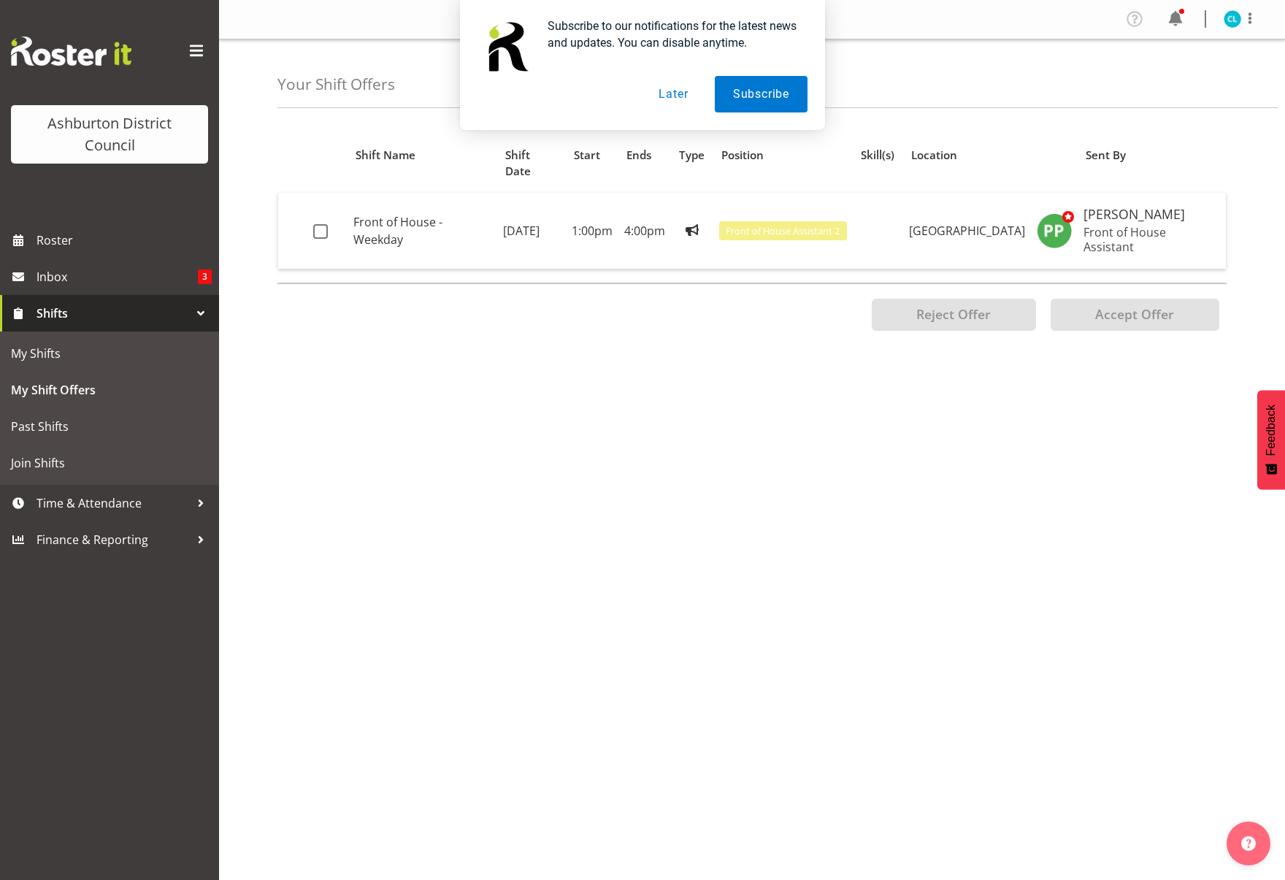
click at [375, 309] on div "Reject Offer Propose Swap Accept Offer" at bounding box center [751, 314] width 949 height 63
click at [689, 91] on button "Later" at bounding box center [673, 94] width 66 height 37
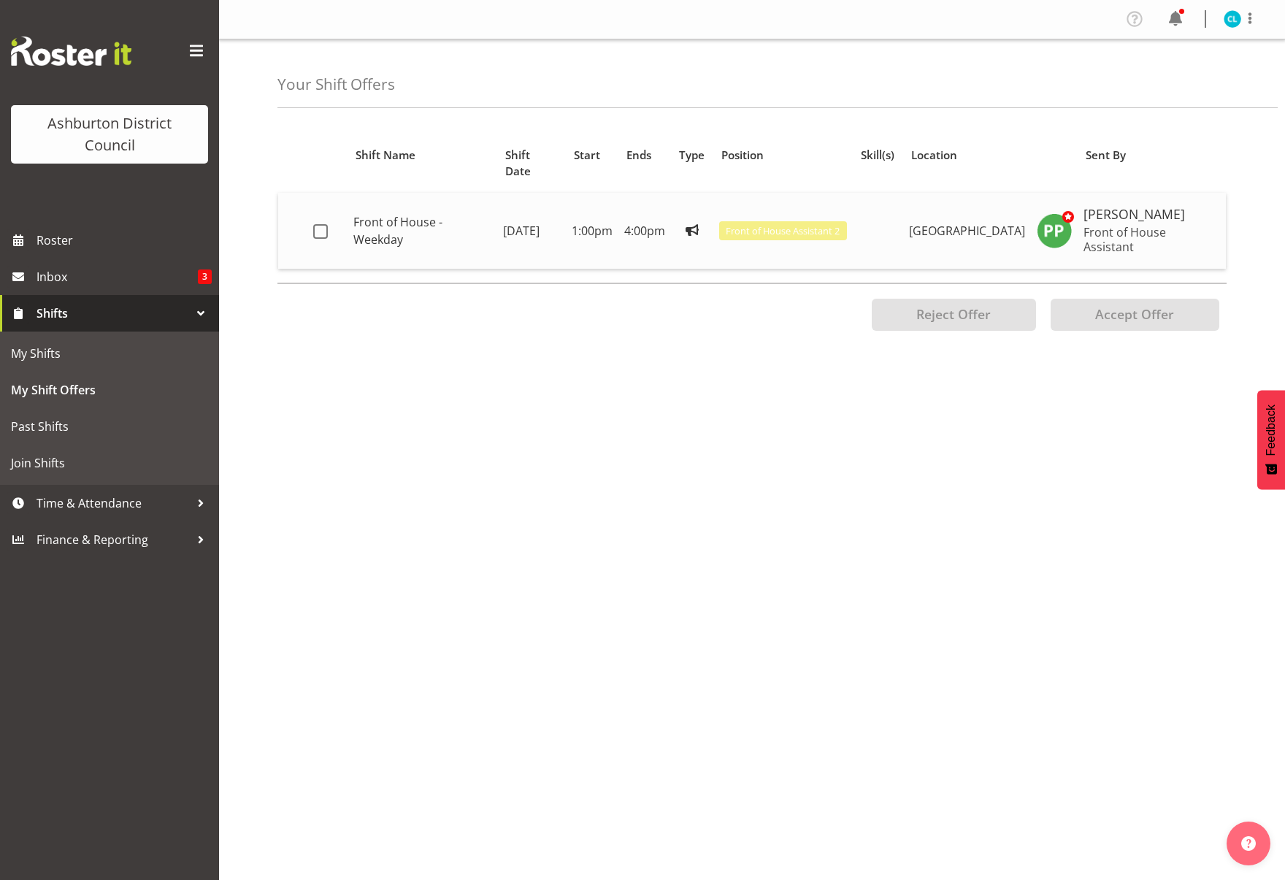
click at [311, 214] on td at bounding box center [327, 231] width 40 height 76
click at [319, 224] on span at bounding box center [320, 231] width 15 height 15
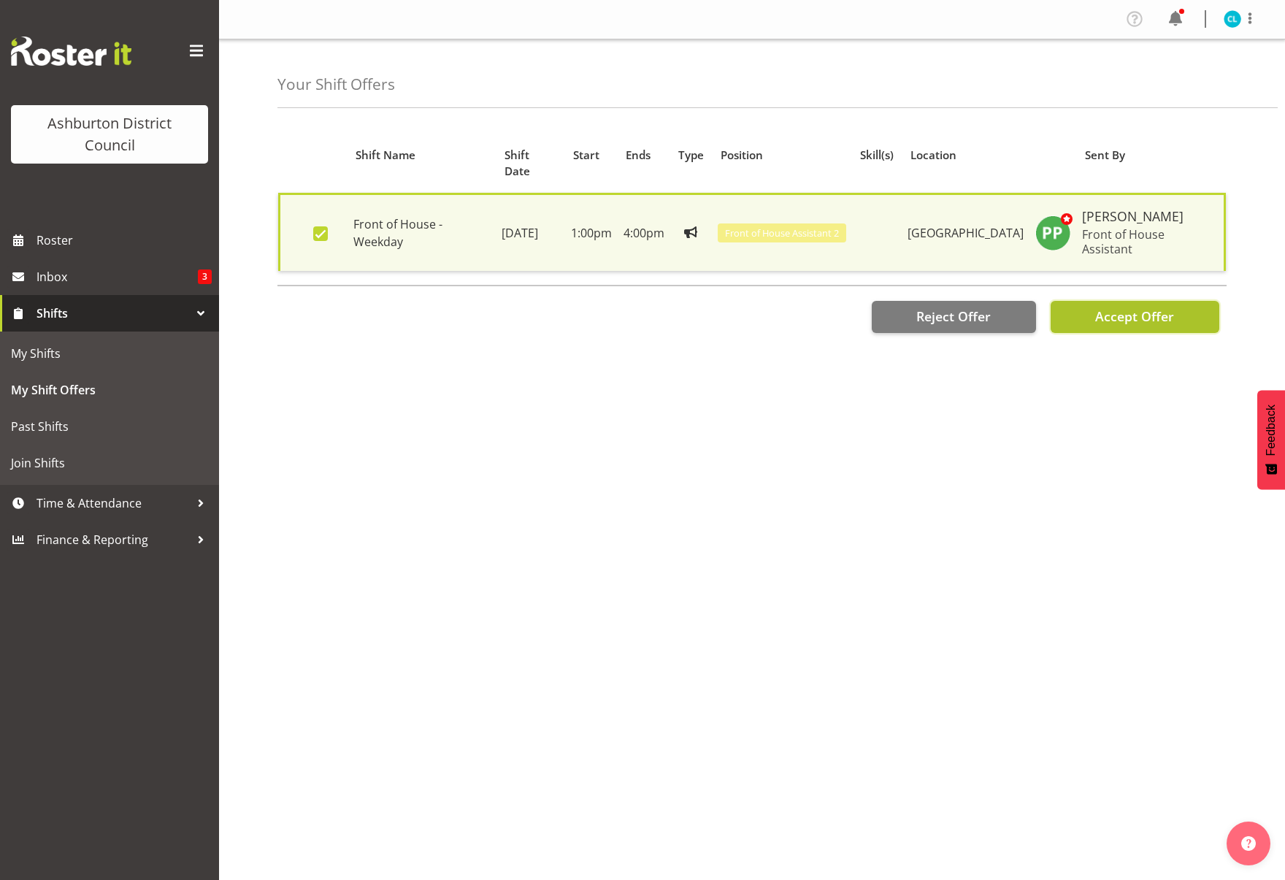
click at [1114, 307] on span "Accept Offer" at bounding box center [1134, 316] width 79 height 18
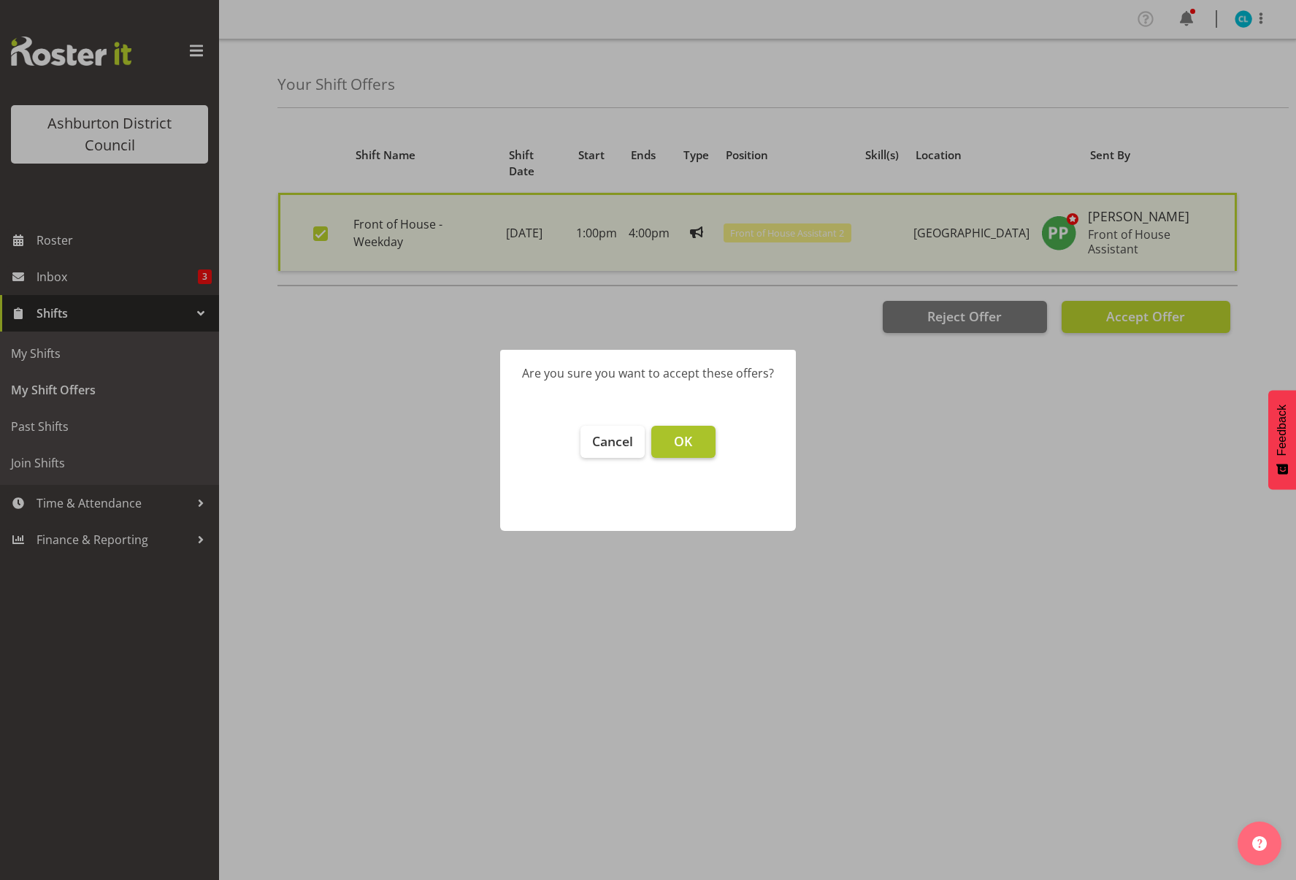
click at [686, 445] on span "OK" at bounding box center [683, 441] width 18 height 18
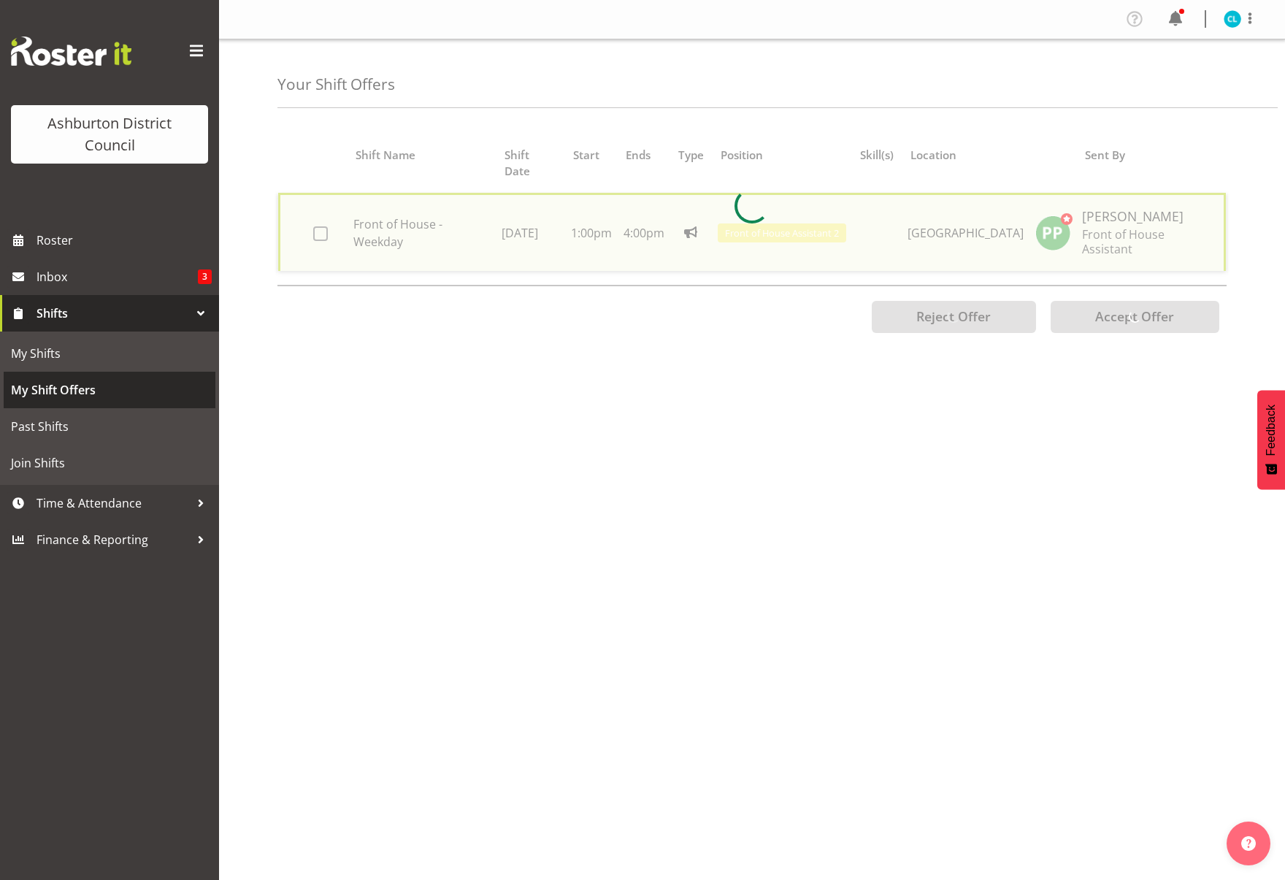
checkbox input "false"
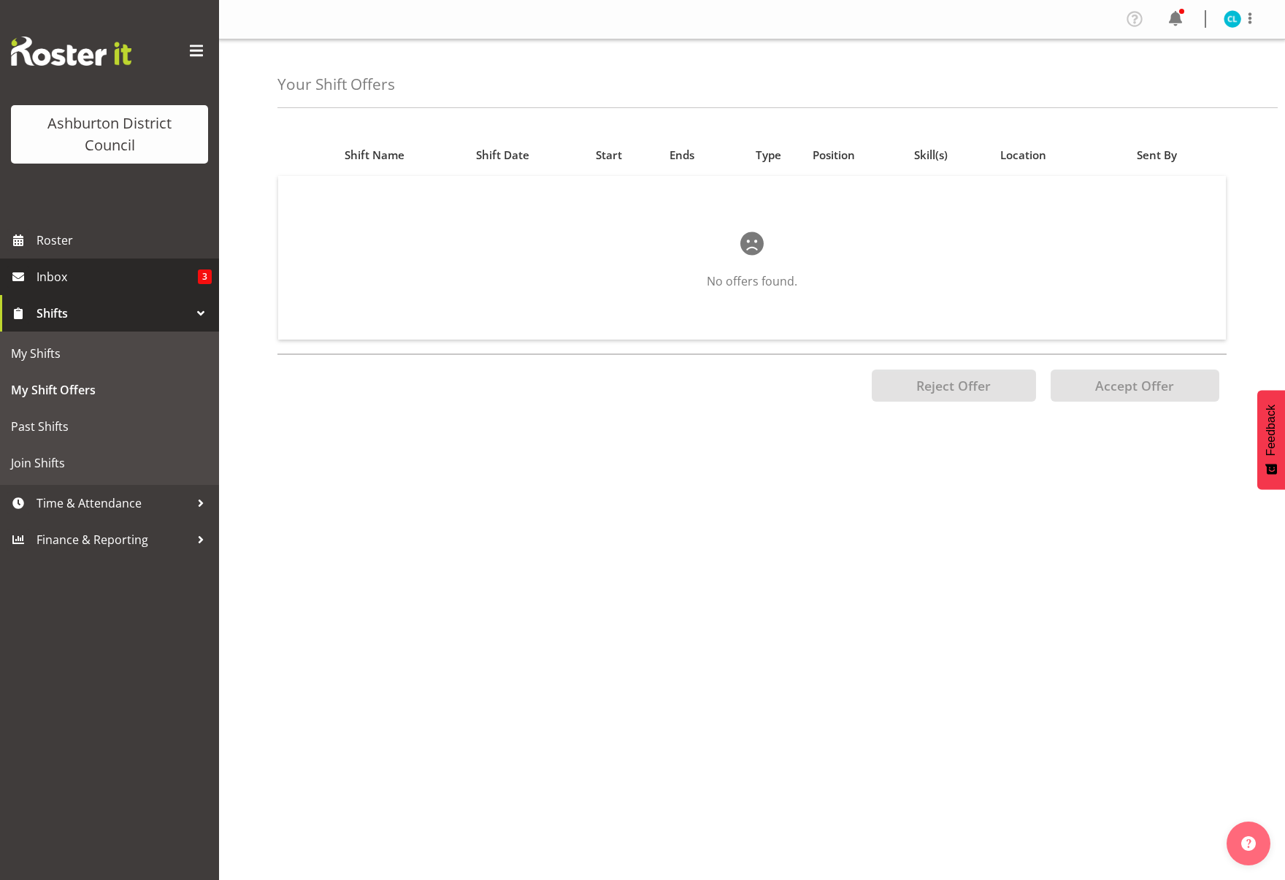
click at [62, 275] on span "Inbox" at bounding box center [117, 277] width 161 height 22
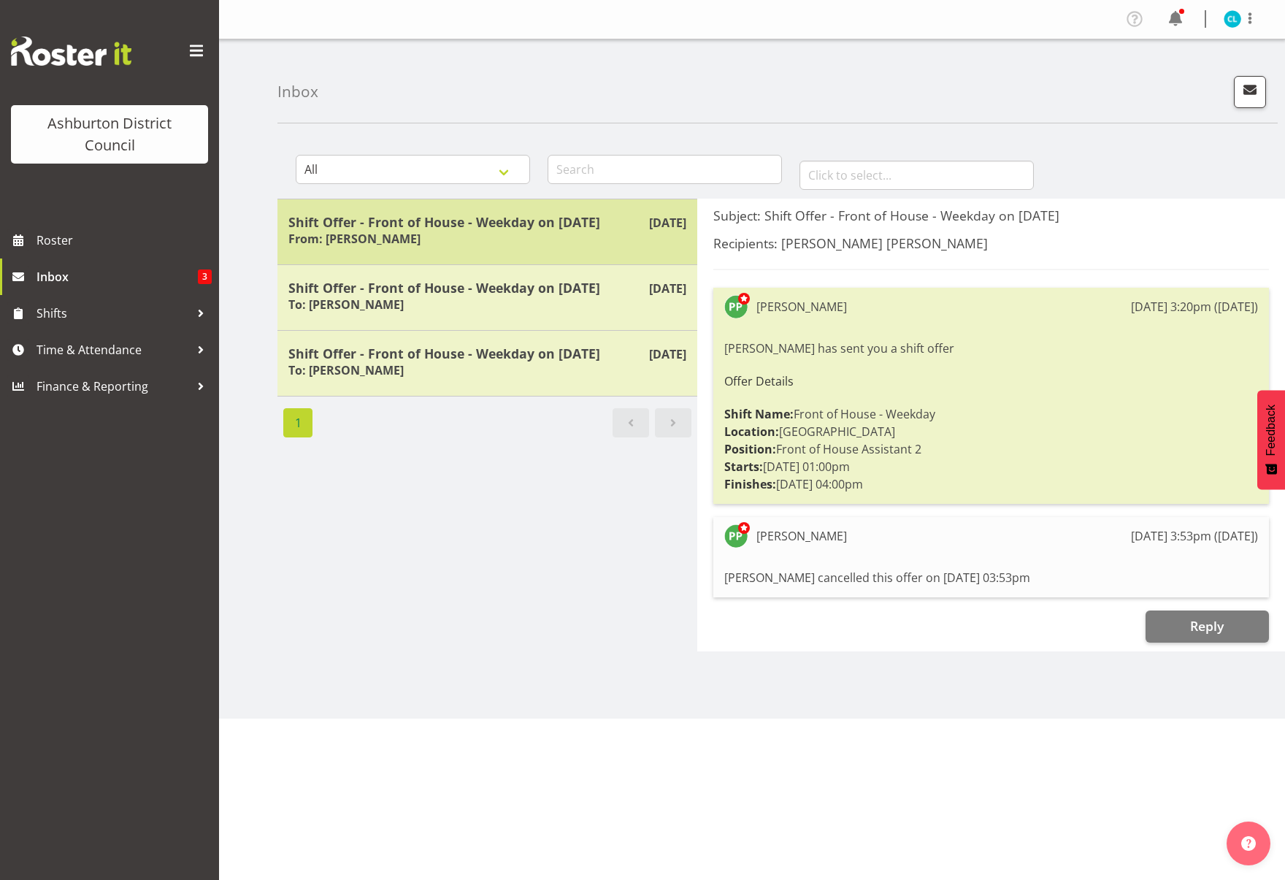
click at [402, 236] on div "Shift Offer - Front of House - Weekday on 15/09/25 From: Polly Price" at bounding box center [487, 232] width 398 height 36
click at [445, 218] on h5 "Shift Offer - Front of House - Weekday on 15/09/25" at bounding box center [487, 222] width 398 height 16
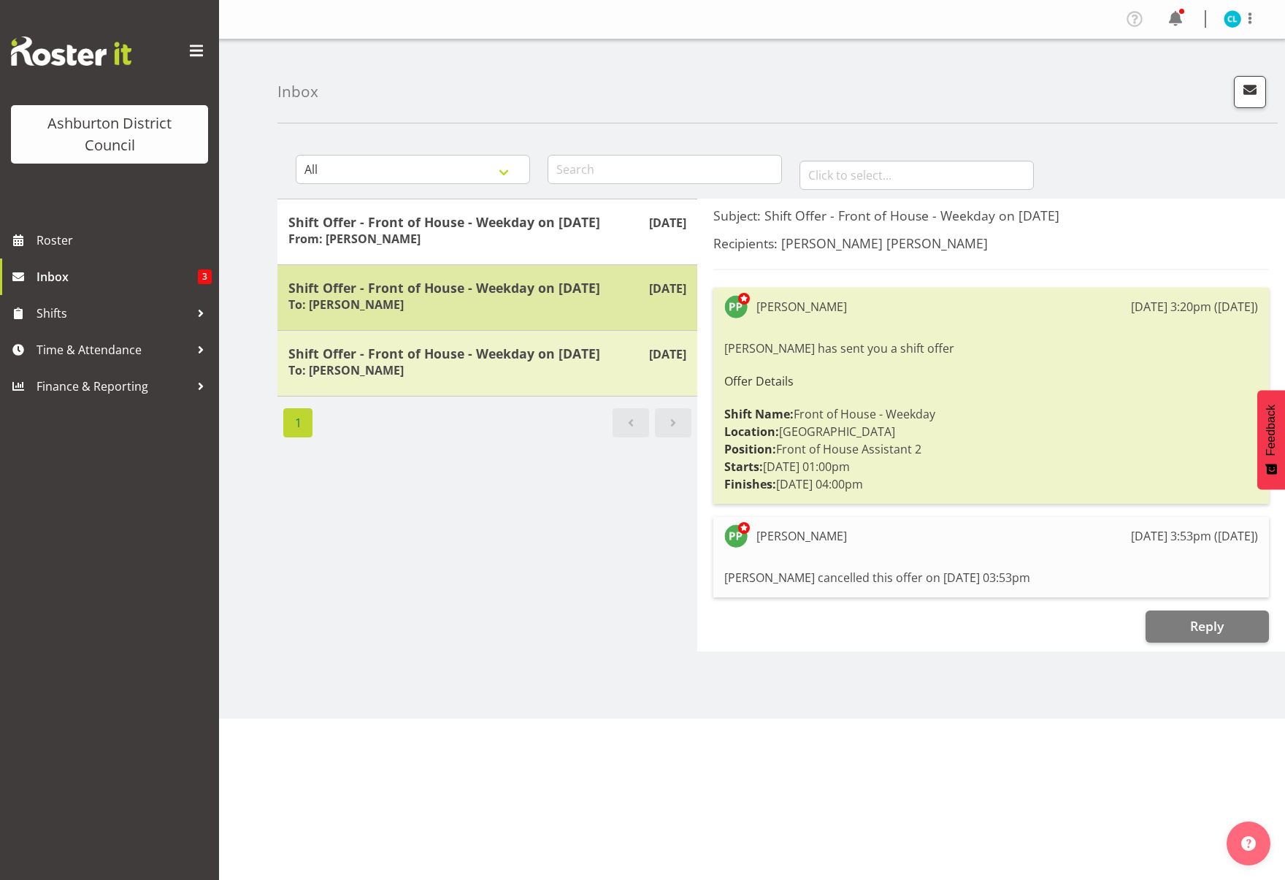
click at [480, 291] on h5 "Shift Offer - Front of House - Weekday on 08/09/25" at bounding box center [487, 288] width 398 height 16
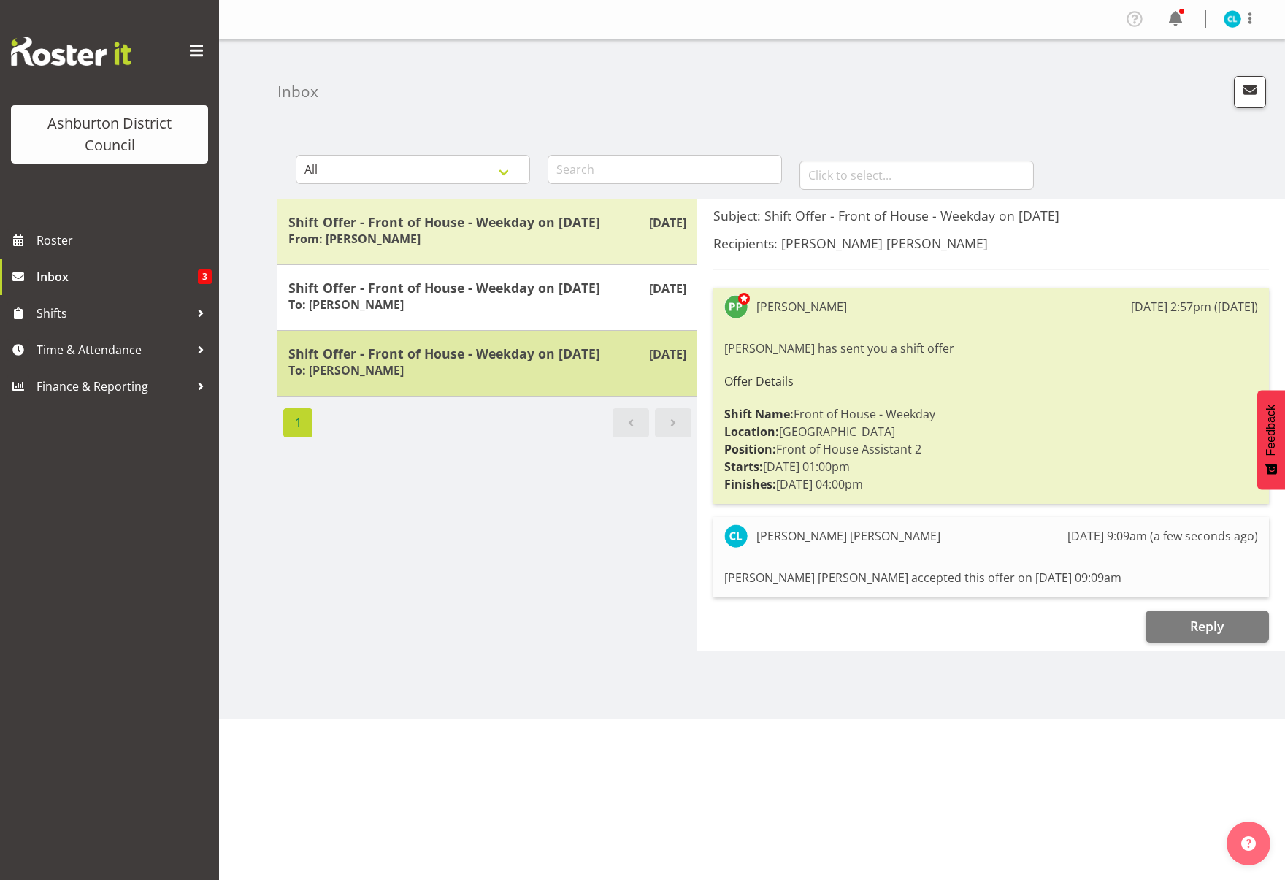
click at [447, 331] on div "Jul 22nd Shift Offer - Front of House - Weekday on 01/12/25 To: Polly Price" at bounding box center [487, 363] width 420 height 66
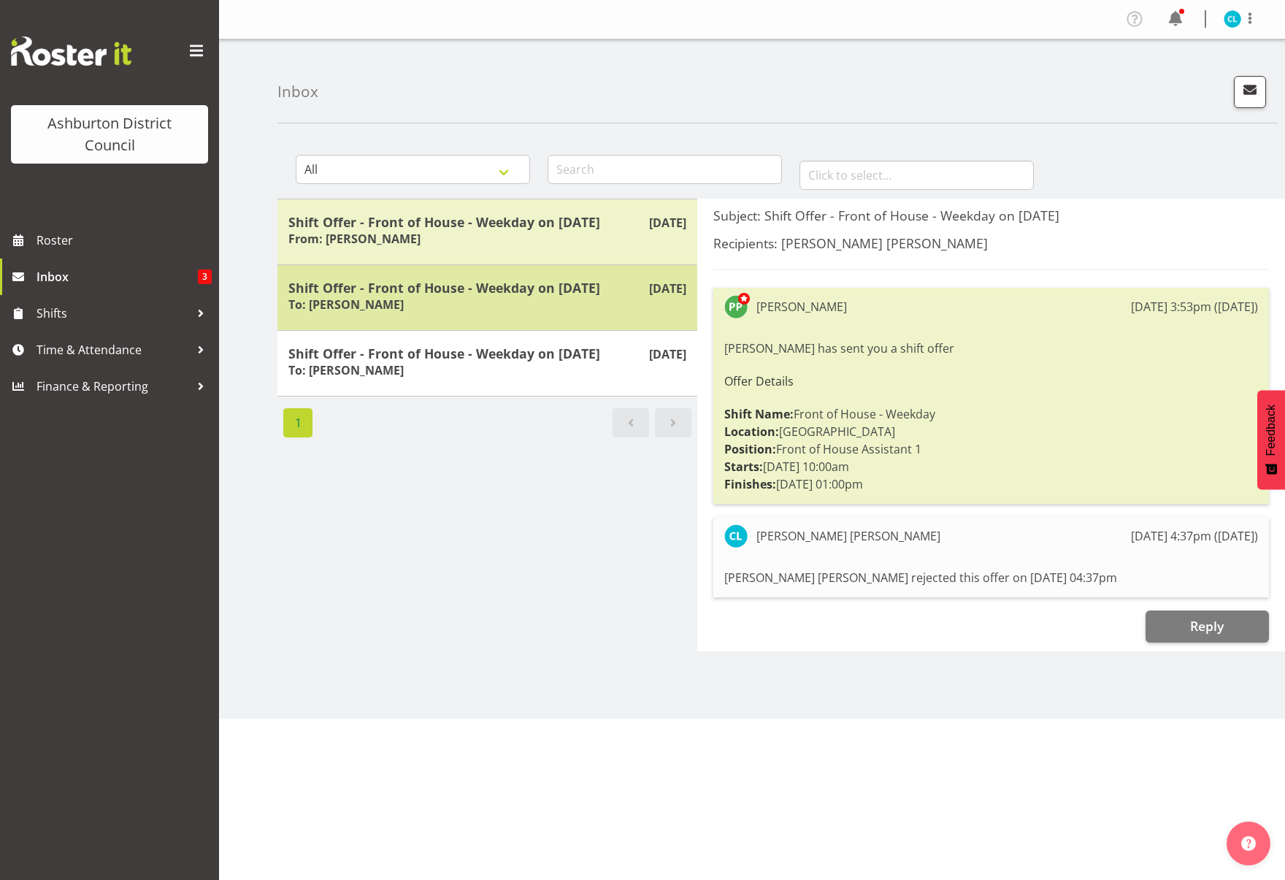
click at [450, 280] on h5 "Shift Offer - Front of House - Weekday on 08/09/25" at bounding box center [487, 288] width 398 height 16
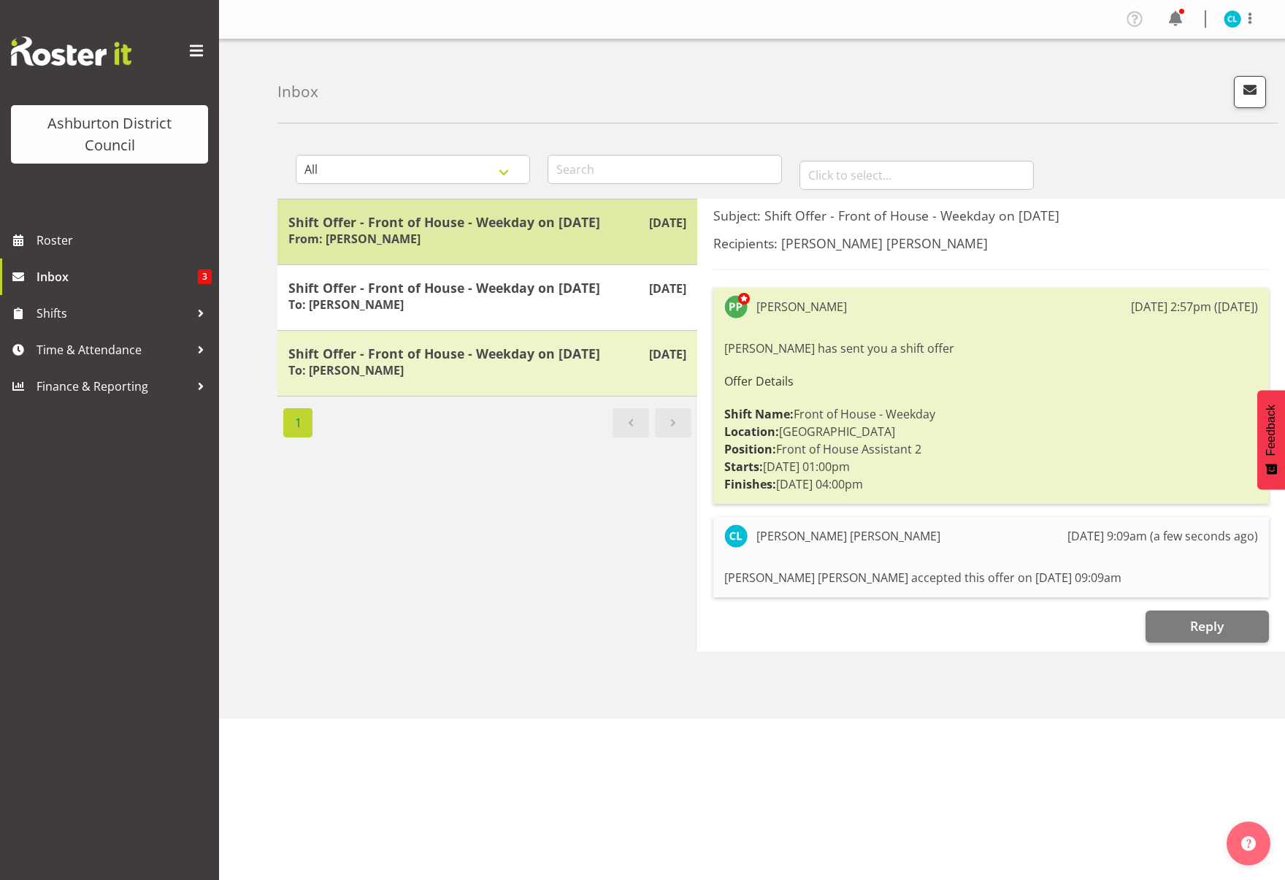
click at [479, 240] on div "Shift Offer - Front of House - Weekday on 15/09/25 From: Polly Price" at bounding box center [487, 232] width 398 height 36
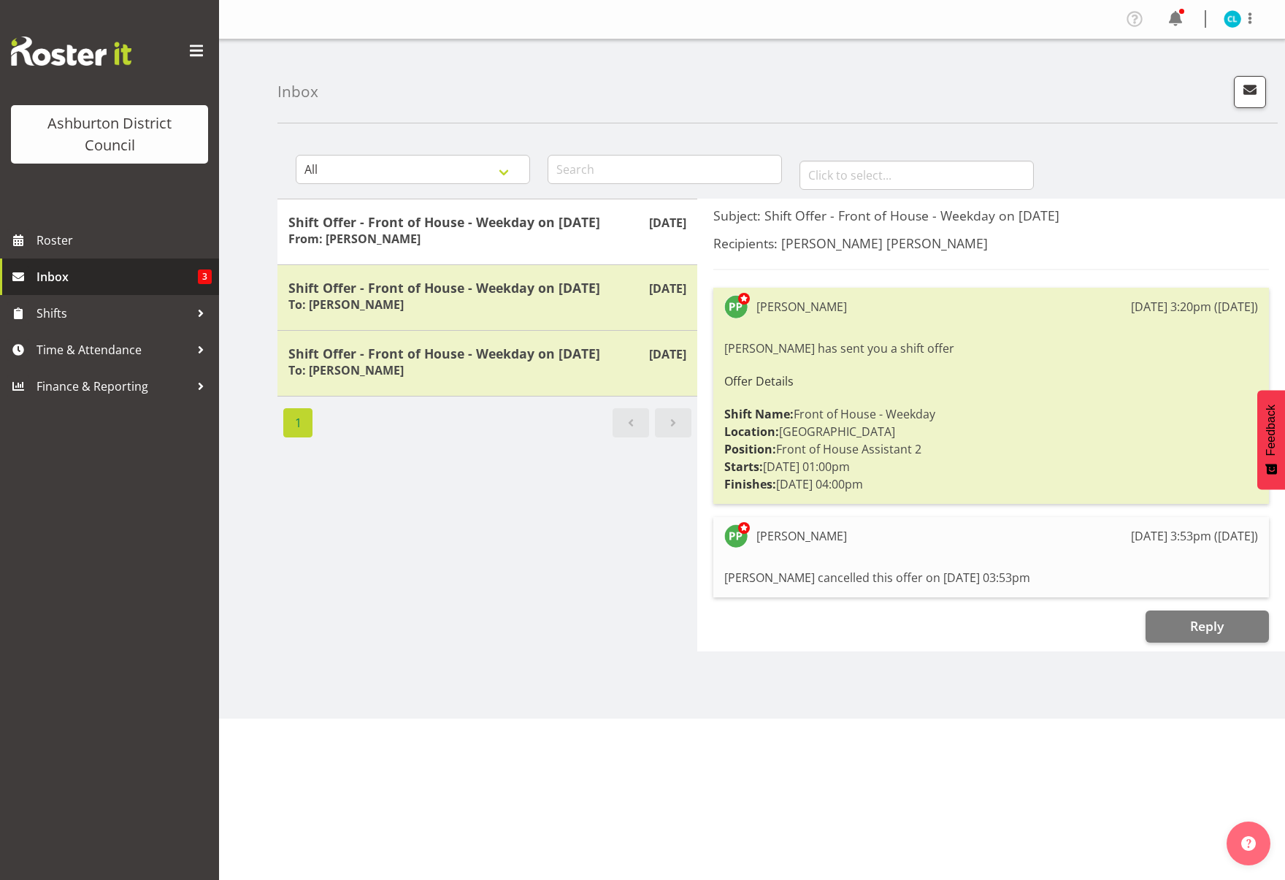
click at [46, 274] on span "Inbox" at bounding box center [117, 277] width 161 height 22
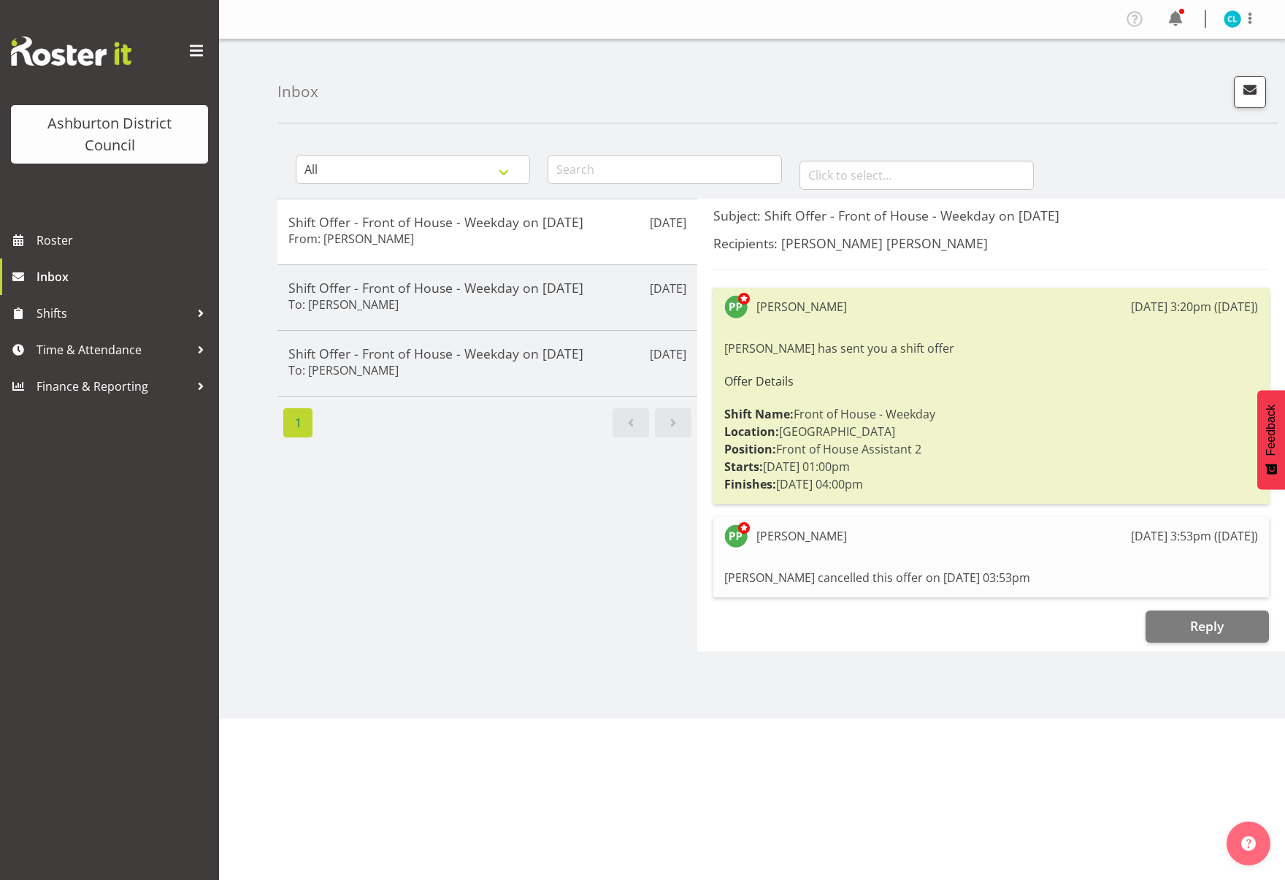
click at [499, 526] on div "Aug 9th Shift Offer - Front of House - Weekday on 15/09/25 From: Polly Price Au…" at bounding box center [487, 425] width 420 height 453
click at [259, 549] on div "Inbox All General Shift Offers Shift Swap Offers Leave Requests January Februar…" at bounding box center [752, 378] width 1066 height 679
click at [31, 312] on link "Shifts" at bounding box center [109, 313] width 219 height 37
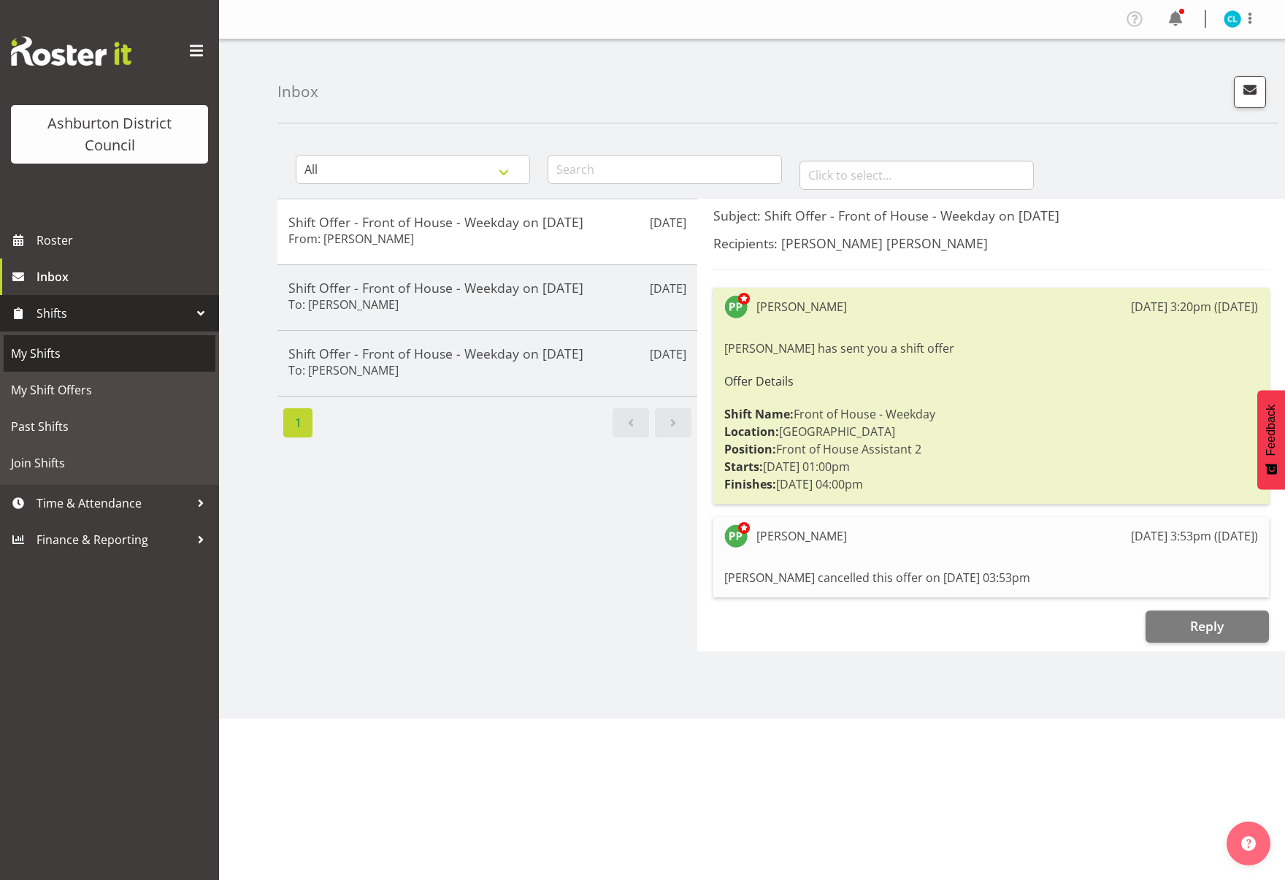
click at [39, 356] on span "My Shifts" at bounding box center [109, 353] width 197 height 22
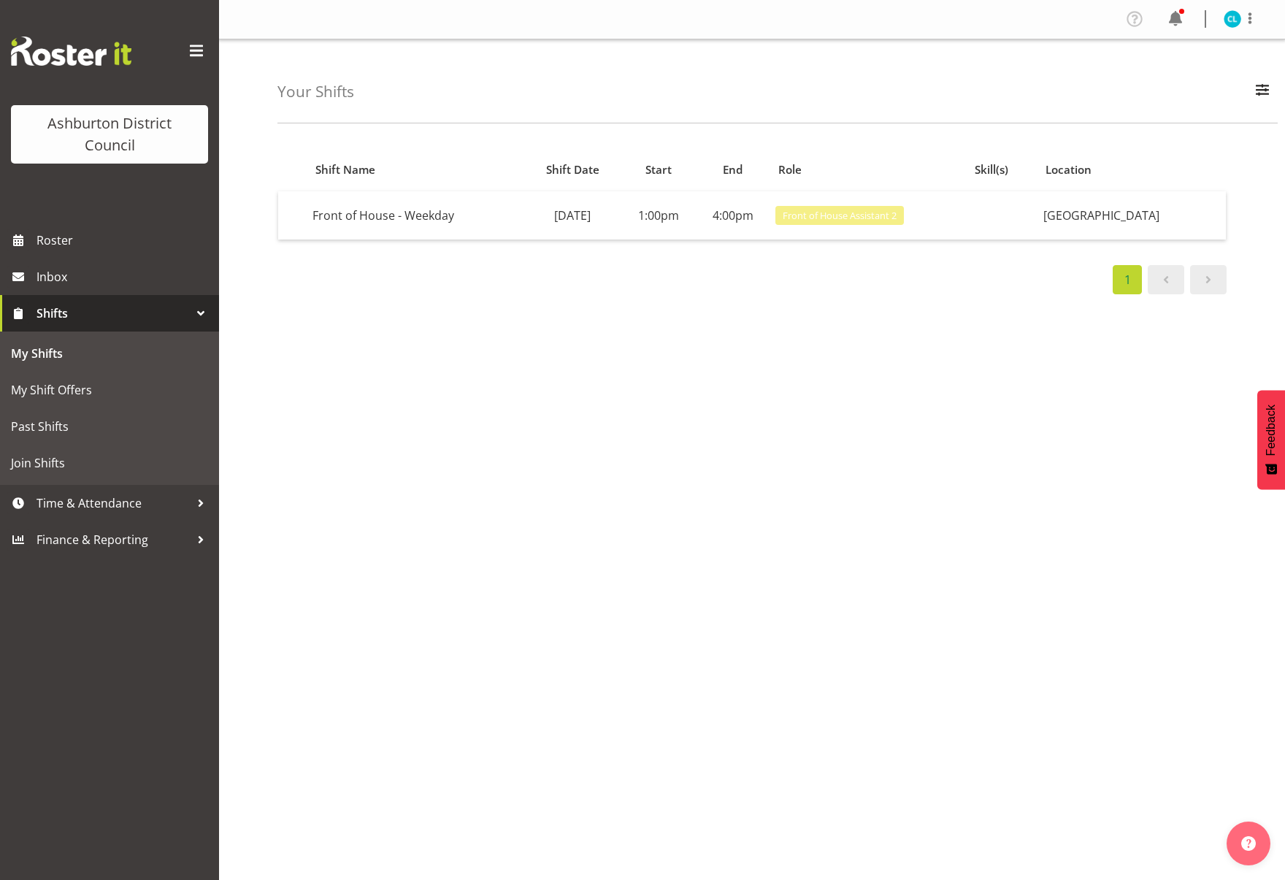
click at [892, 667] on div "Shift Name Shift Date Start End Role Skill(s) Location Front of House - Weekday…" at bounding box center [781, 426] width 1008 height 584
